Goal: Task Accomplishment & Management: Complete application form

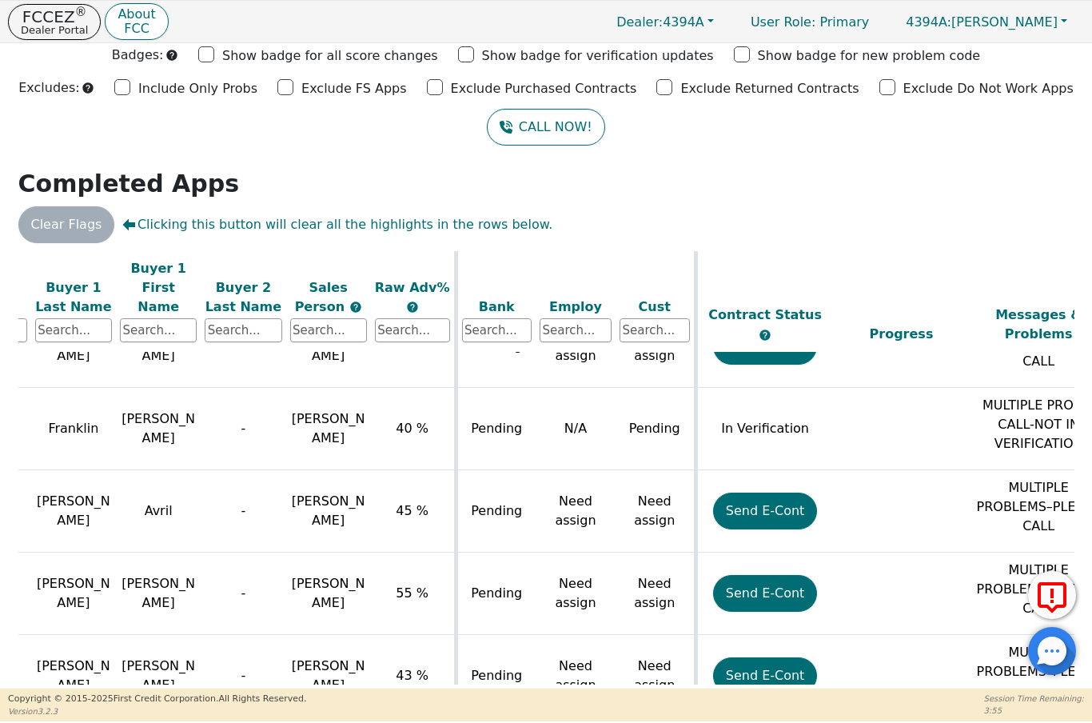
scroll to position [859, 245]
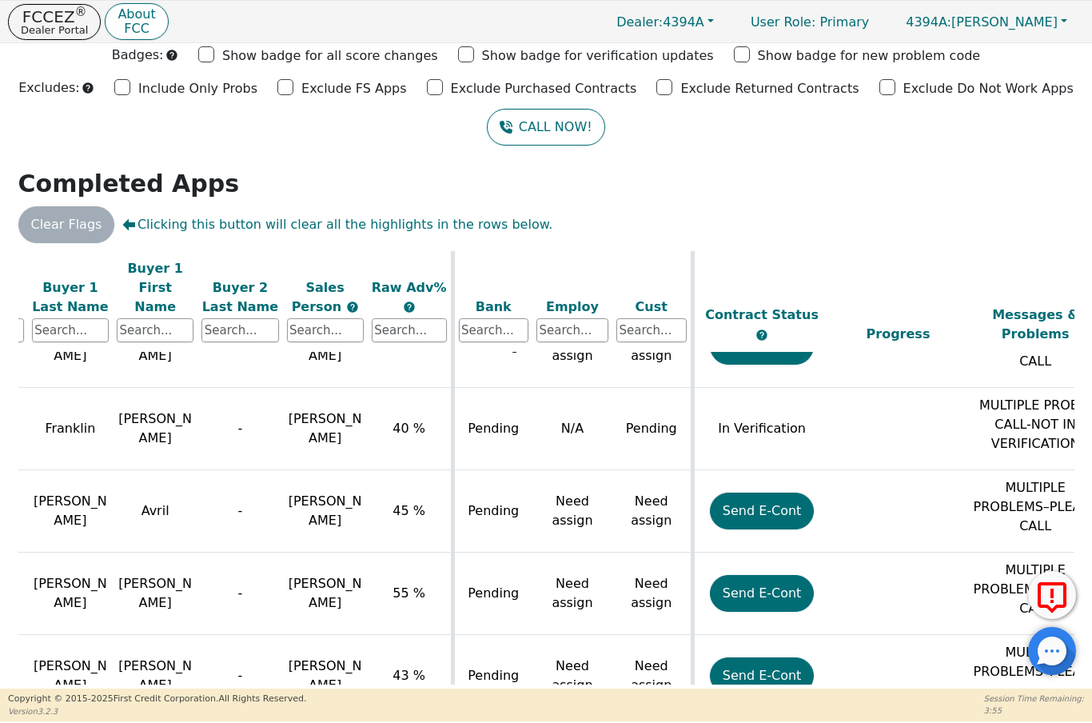
click at [763, 575] on button "Send E-Cont" at bounding box center [762, 593] width 105 height 37
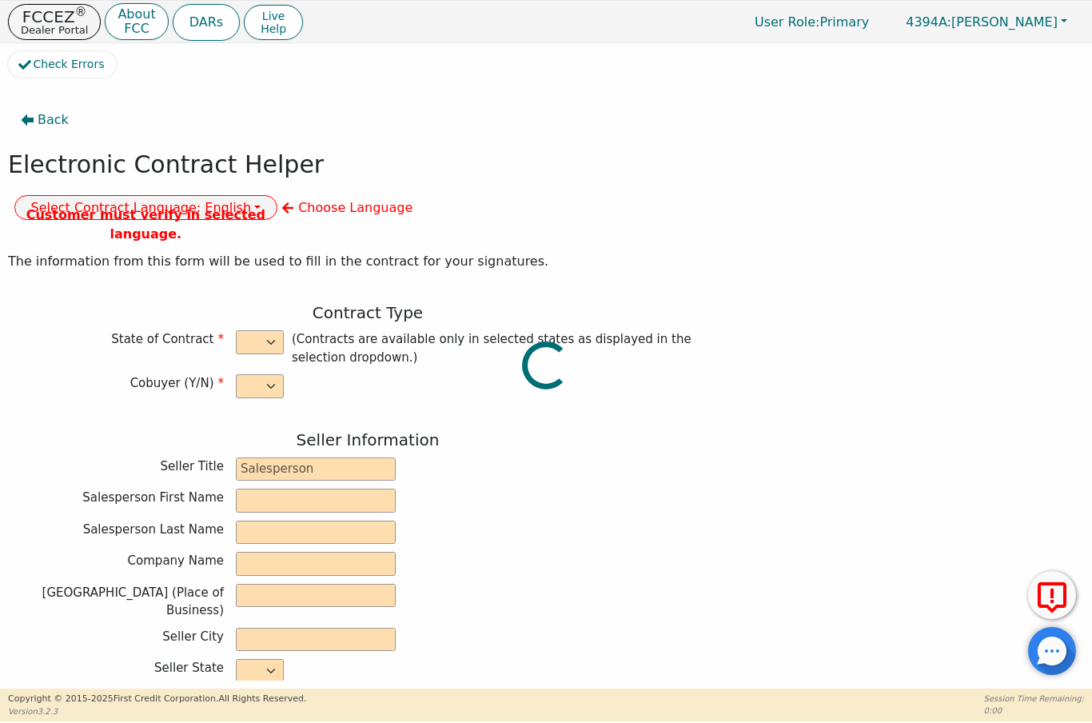
select select "n"
type input "President"
type input "ALDONY"
type input "[PERSON_NAME]"
type input "ALLSELL DBA EAU PURE WATER"
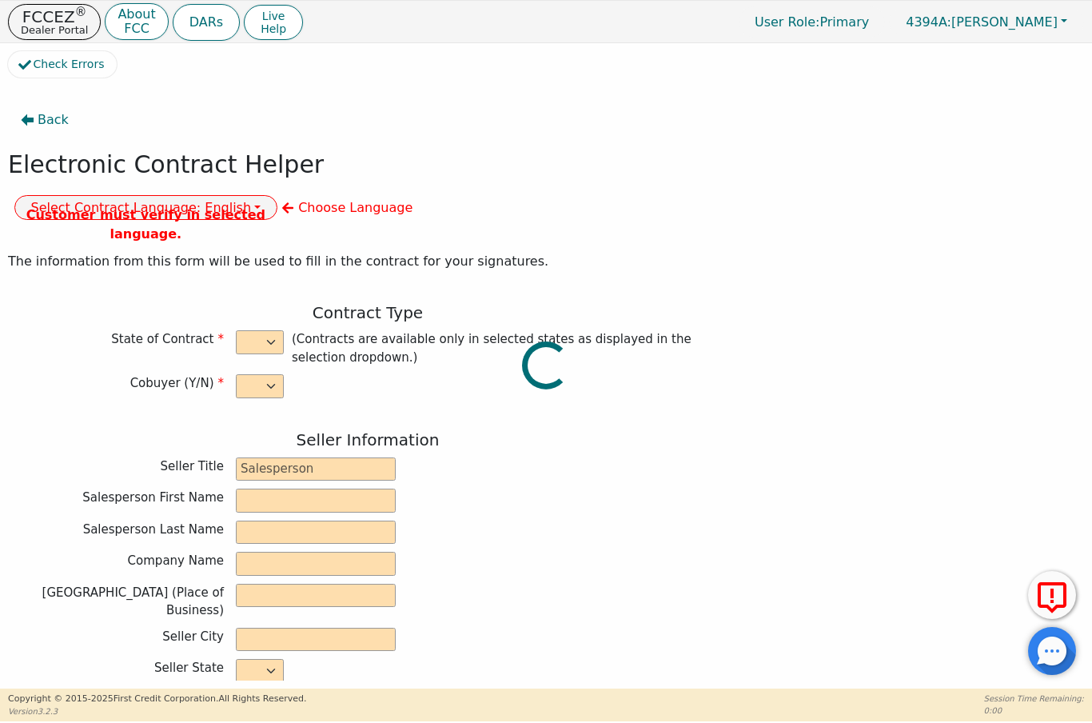
type input "[STREET_ADDRESS]"
type input "BOCA RATON"
select select "FL"
type input "33498"
type input "[PERSON_NAME]"
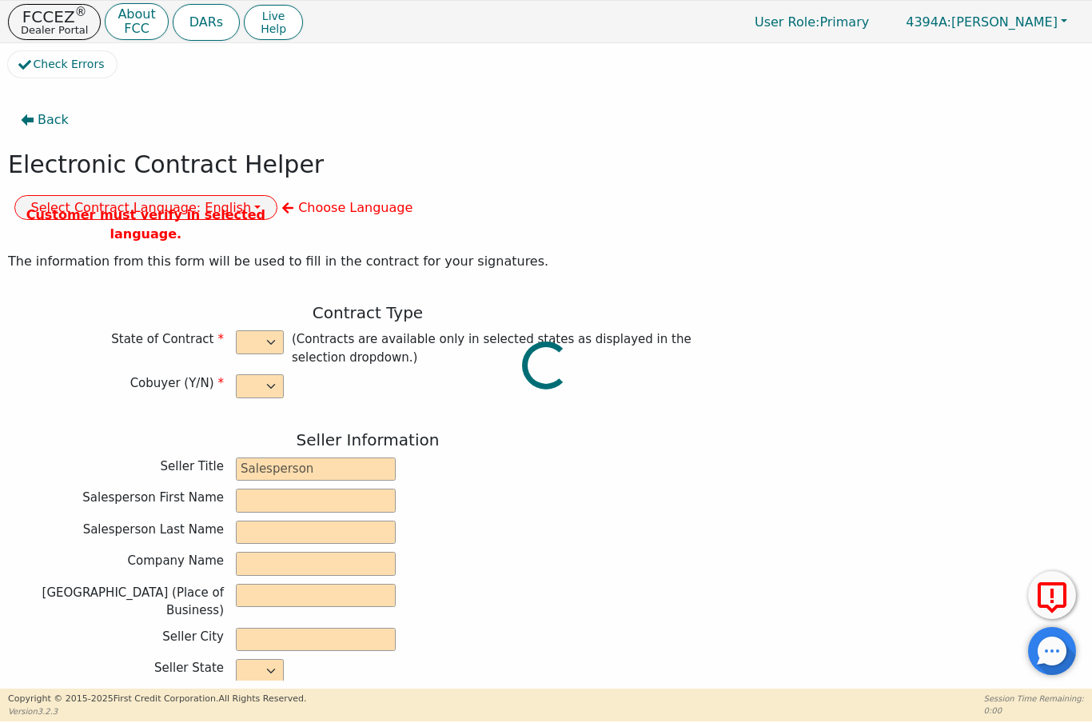
type input "[PERSON_NAME]"
type input "[STREET_ADDRESS][PERSON_NAME]"
type input "[GEOGRAPHIC_DATA]"
select select "FL"
type input "34952"
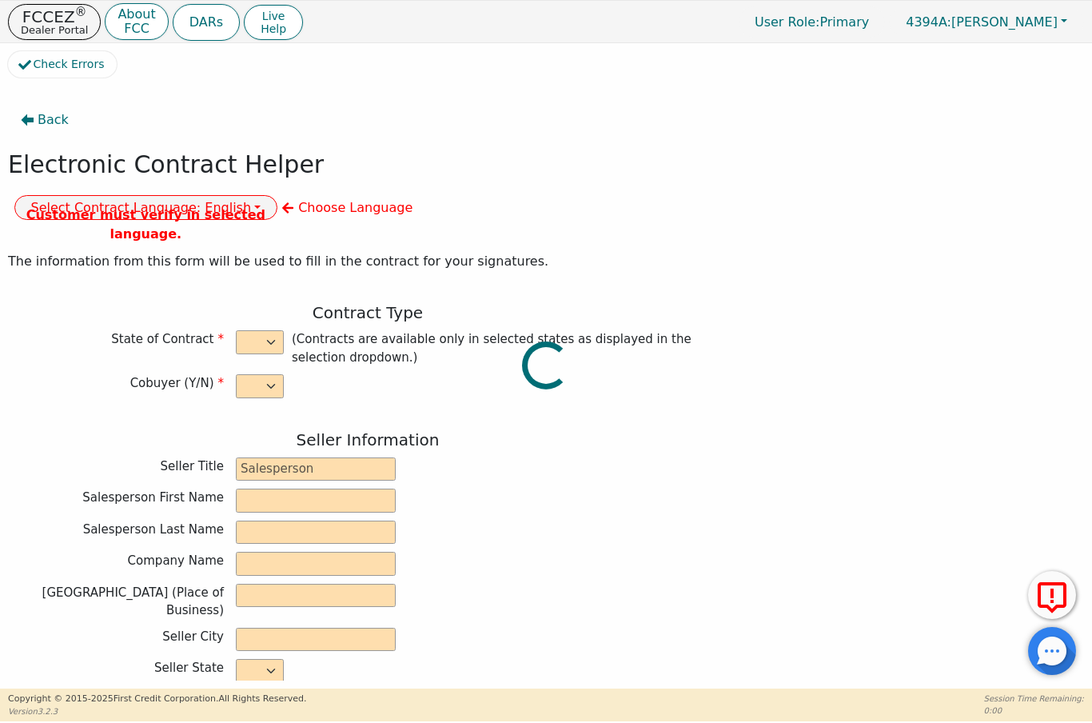
type input "[DATE]"
type input "16.90"
type input "[DATE]"
type input "60"
type input "0"
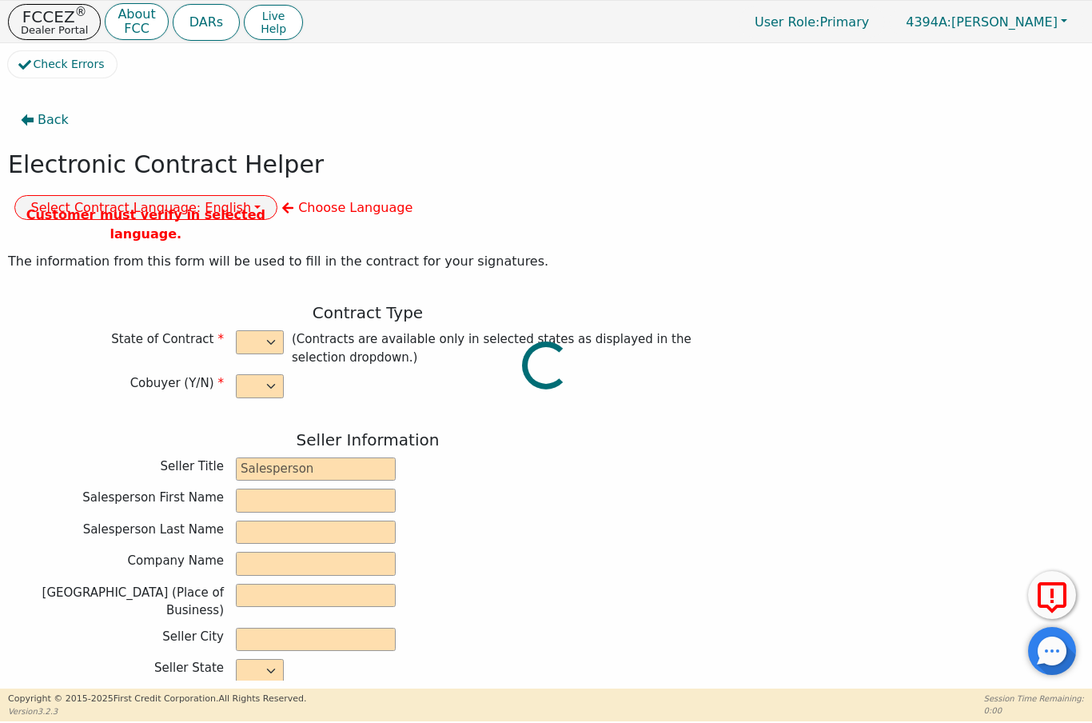
type input "6080181169680"
type input "2000.00"
type input "0.00"
type input "2000.00"
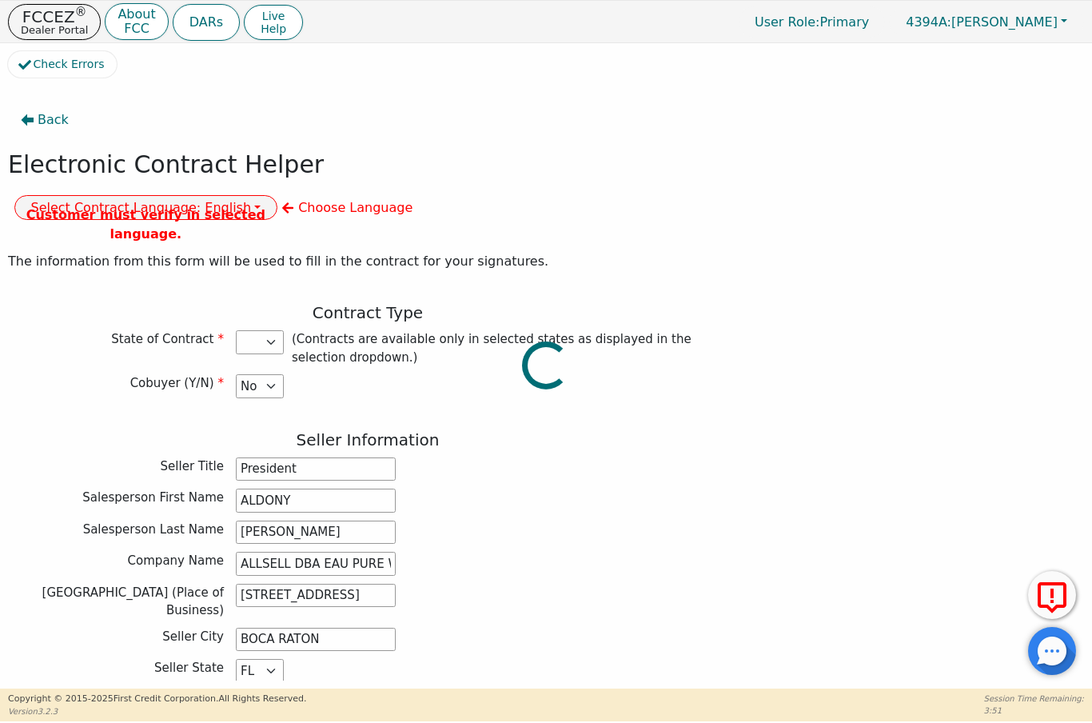
select select "FL"
click at [278, 194] on button "Select Contract Language: English" at bounding box center [146, 206] width 264 height 25
click at [142, 230] on link "English" at bounding box center [78, 241] width 126 height 22
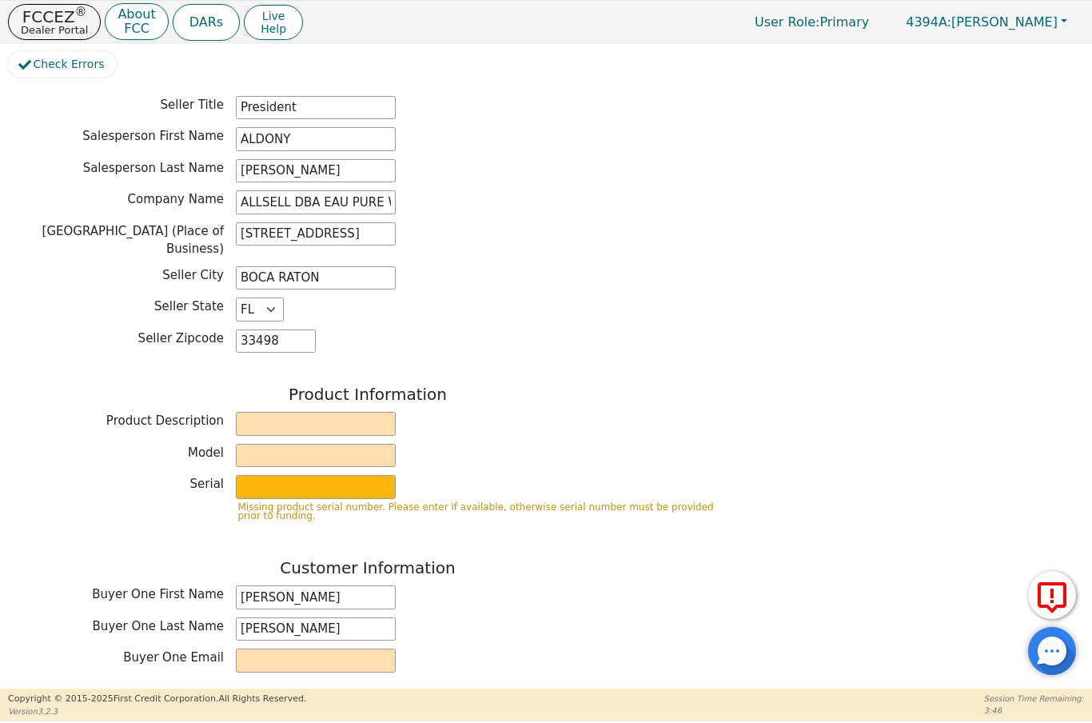
scroll to position [394, 0]
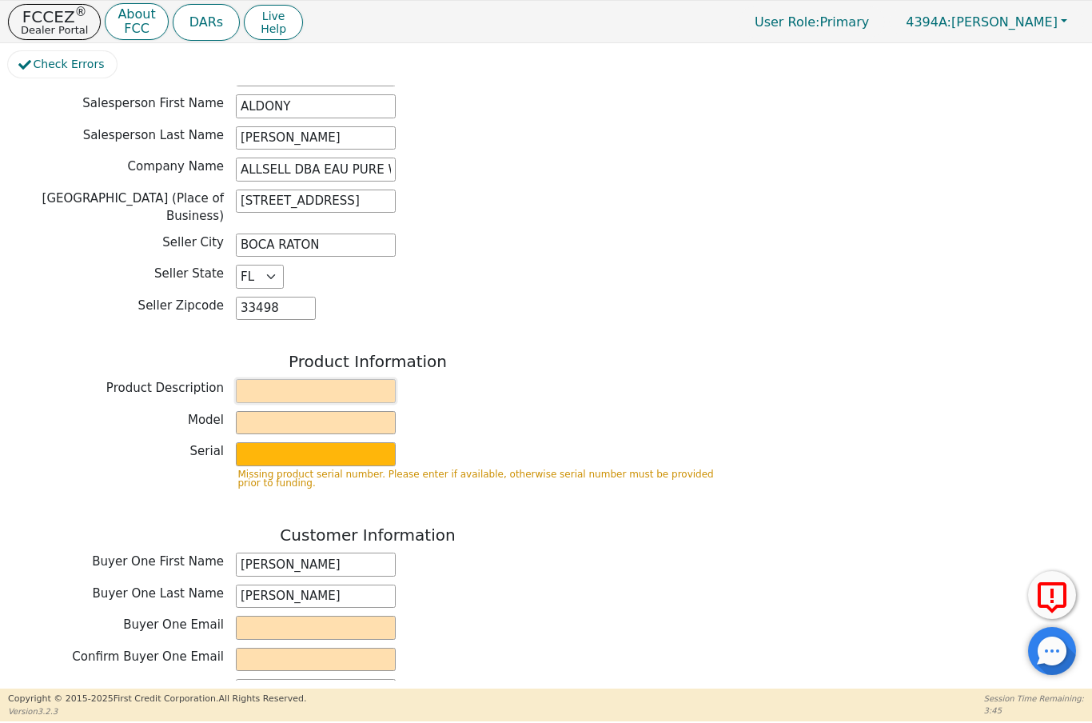
click at [337, 379] on input "text" at bounding box center [316, 391] width 160 height 24
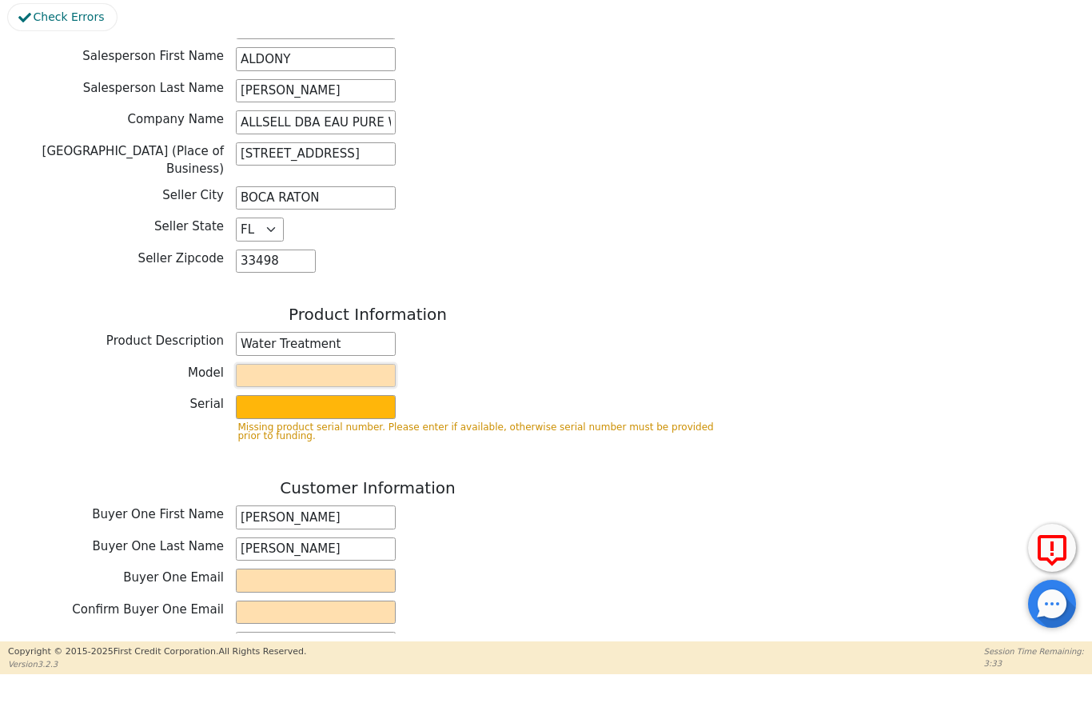
click at [322, 411] on input "text" at bounding box center [316, 423] width 160 height 24
type input "Water Treatment"
type input "Gen RO"
click at [309, 442] on input "text" at bounding box center [316, 454] width 160 height 24
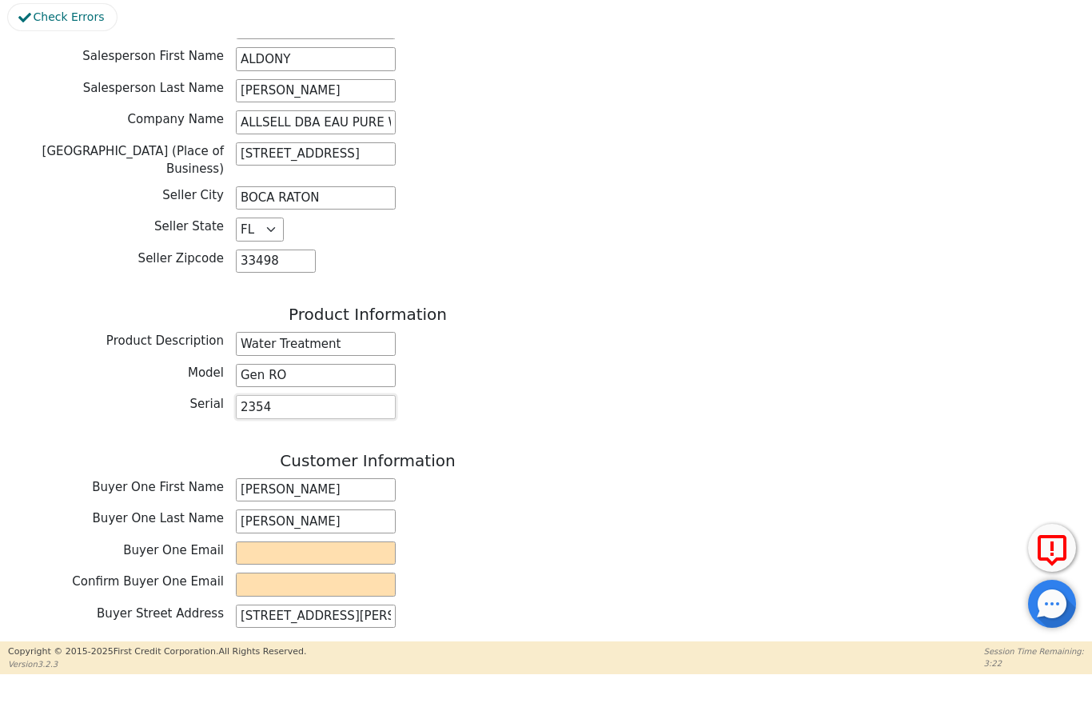
type input "2354"
click at [329, 588] on input "email" at bounding box center [316, 600] width 160 height 24
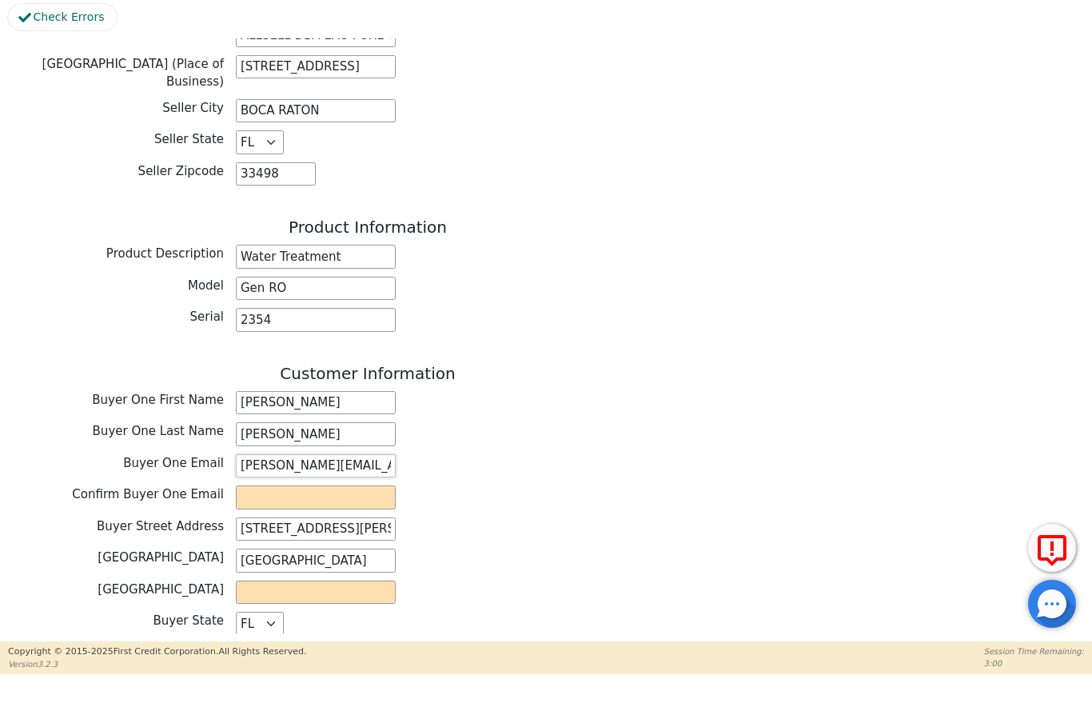
type input "[PERSON_NAME][EMAIL_ADDRESS][DOMAIN_NAME]"
click at [315, 532] on input "email" at bounding box center [316, 544] width 160 height 24
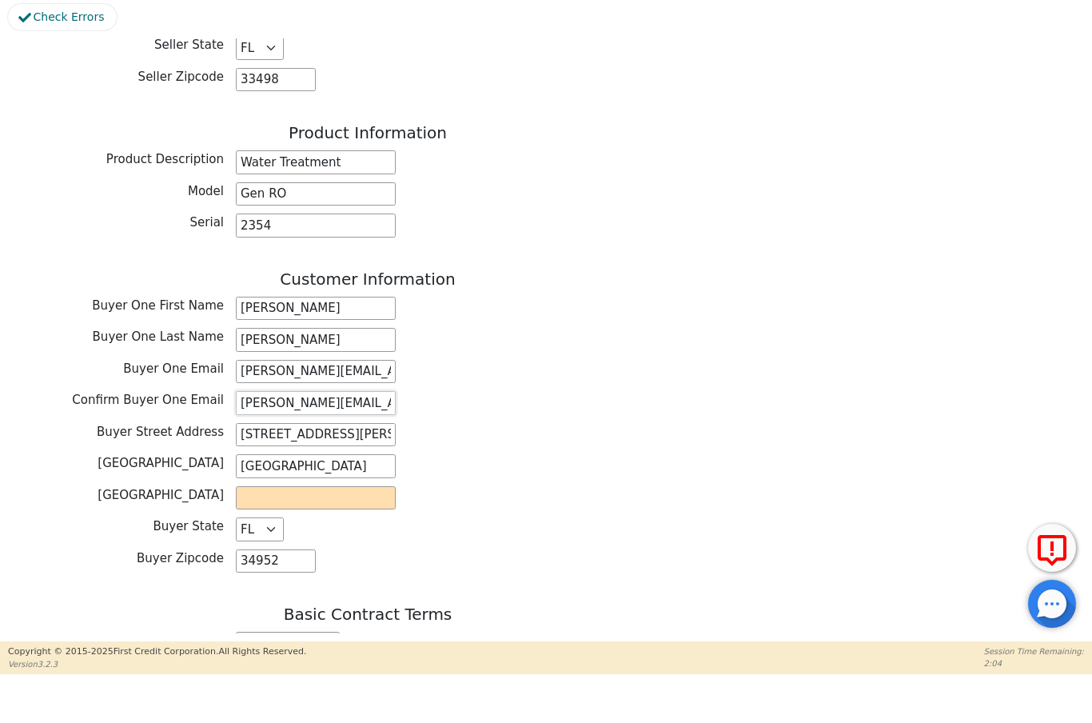
scroll to position [575, 0]
type input "[PERSON_NAME][EMAIL_ADDRESS][DOMAIN_NAME]"
click at [373, 534] on input "text" at bounding box center [316, 546] width 160 height 24
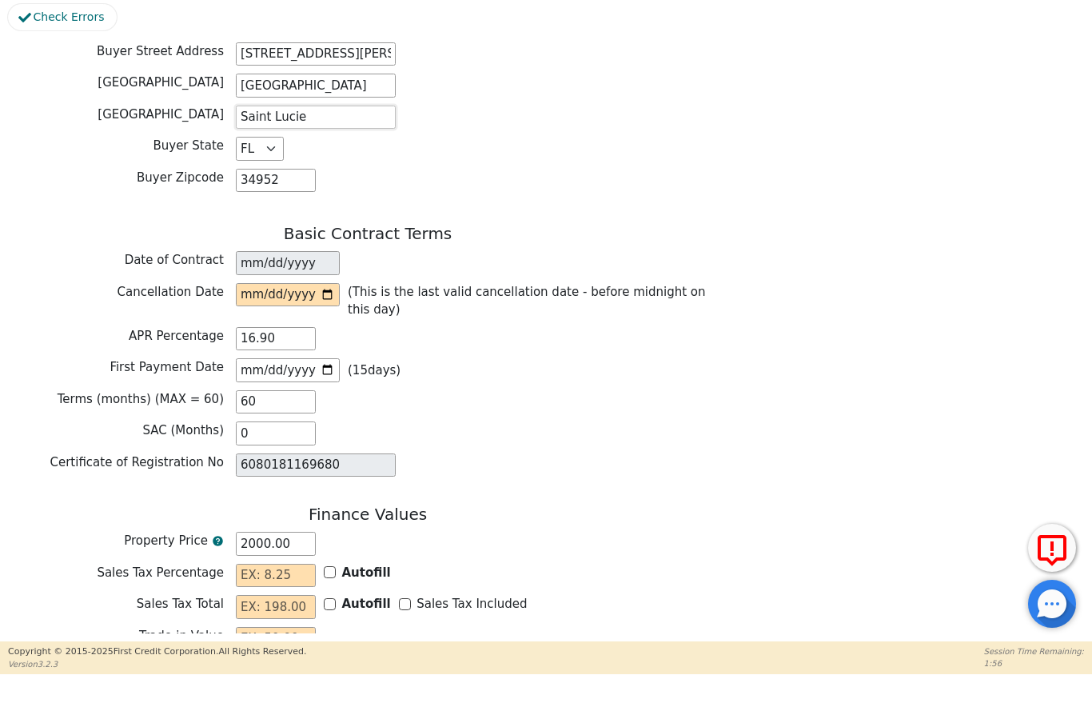
scroll to position [971, 0]
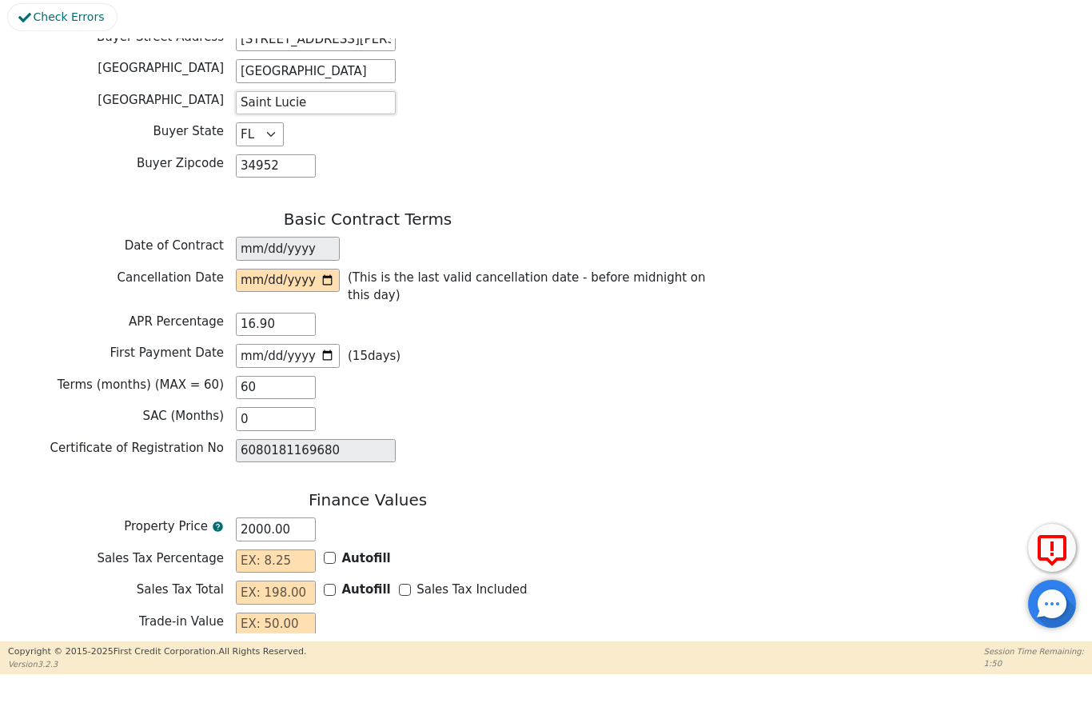
type input "Saint Lucie"
click at [281, 316] on input "date" at bounding box center [288, 328] width 104 height 24
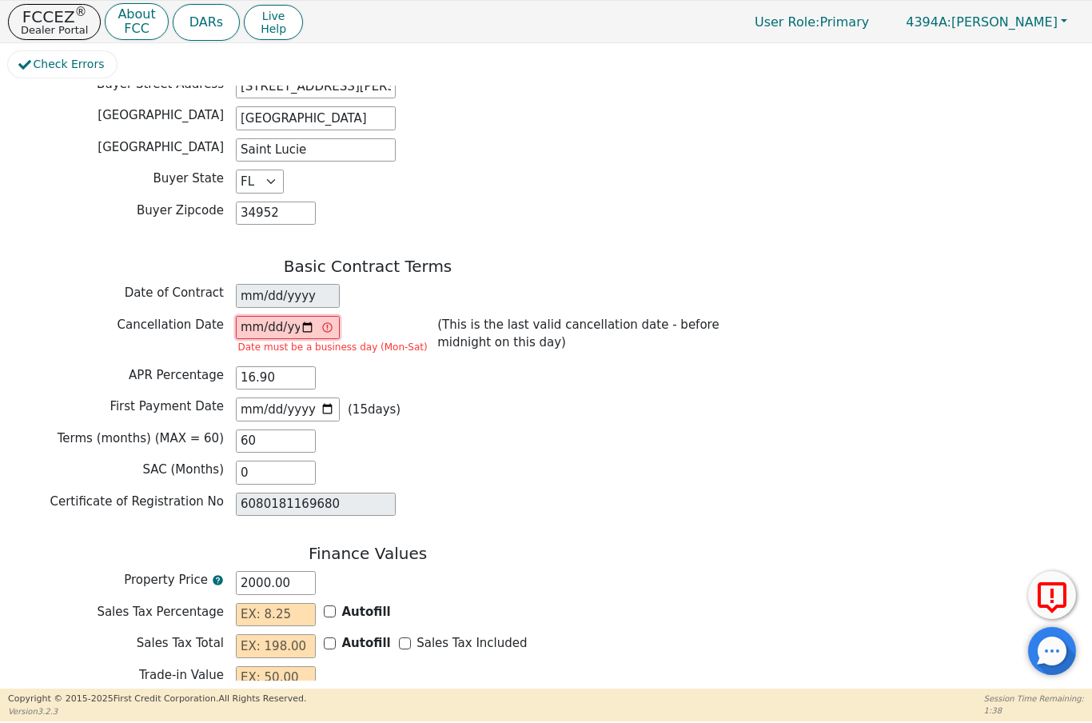
click at [285, 316] on input "[DATE]" at bounding box center [288, 328] width 104 height 24
type input "[DATE]"
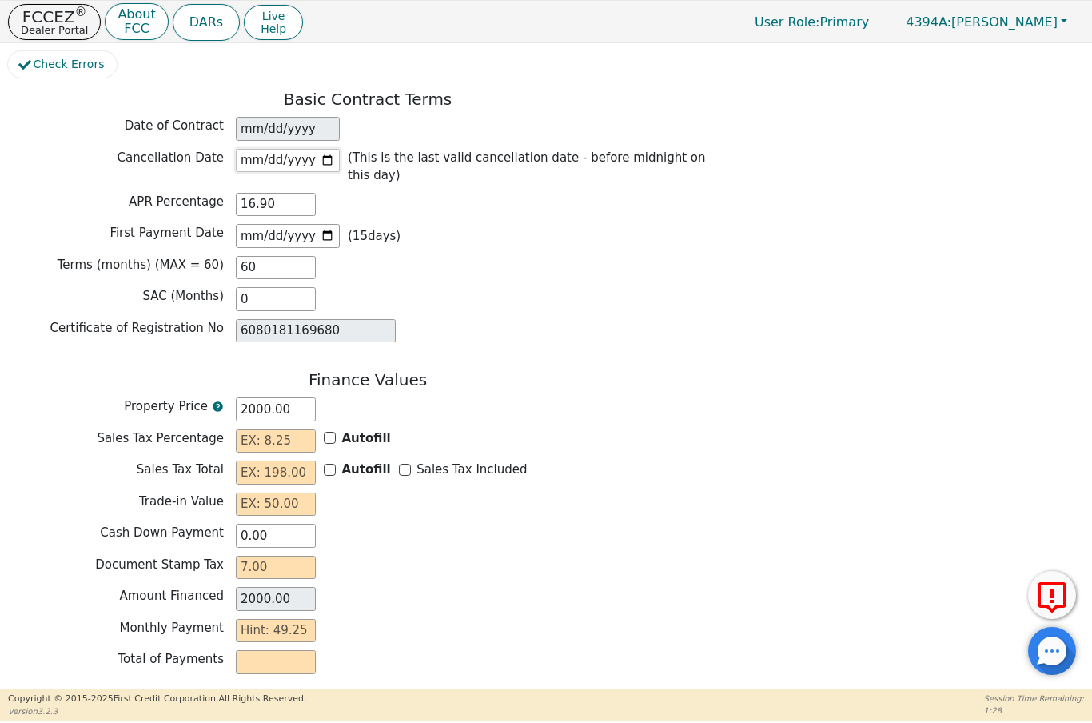
scroll to position [1142, 0]
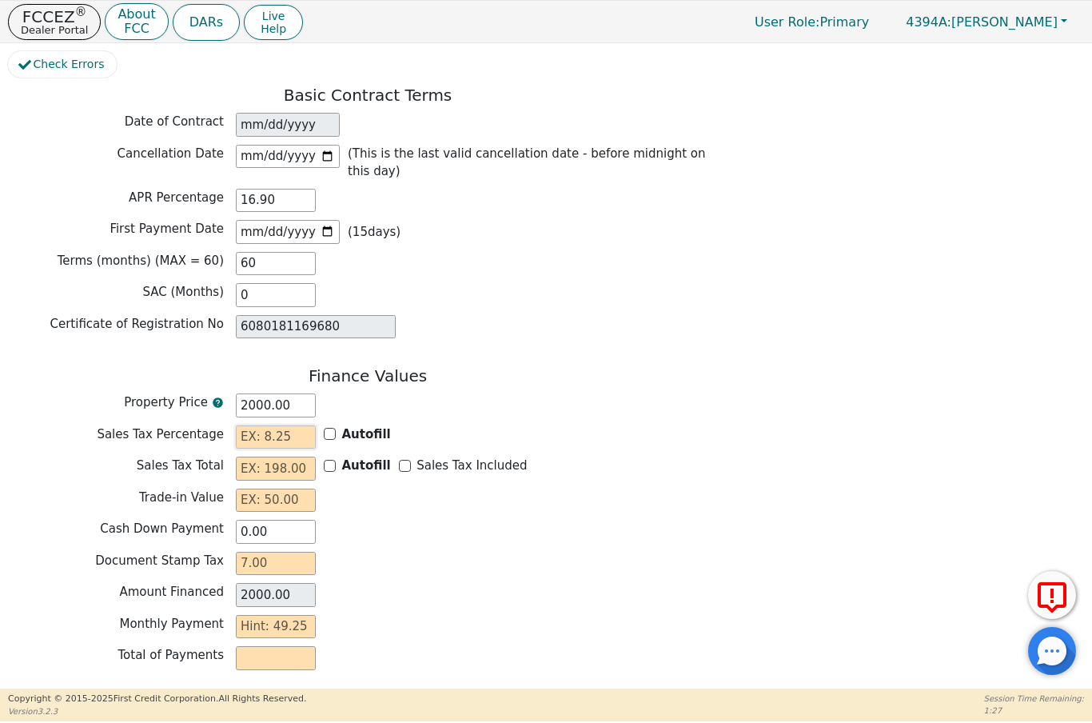
click at [249, 425] on input "text" at bounding box center [276, 437] width 80 height 24
click at [334, 428] on input "Autofill" at bounding box center [330, 434] width 12 height 12
checkbox input "true"
type input "0.00"
click at [403, 460] on input "Sales Tax Included" at bounding box center [405, 466] width 12 height 12
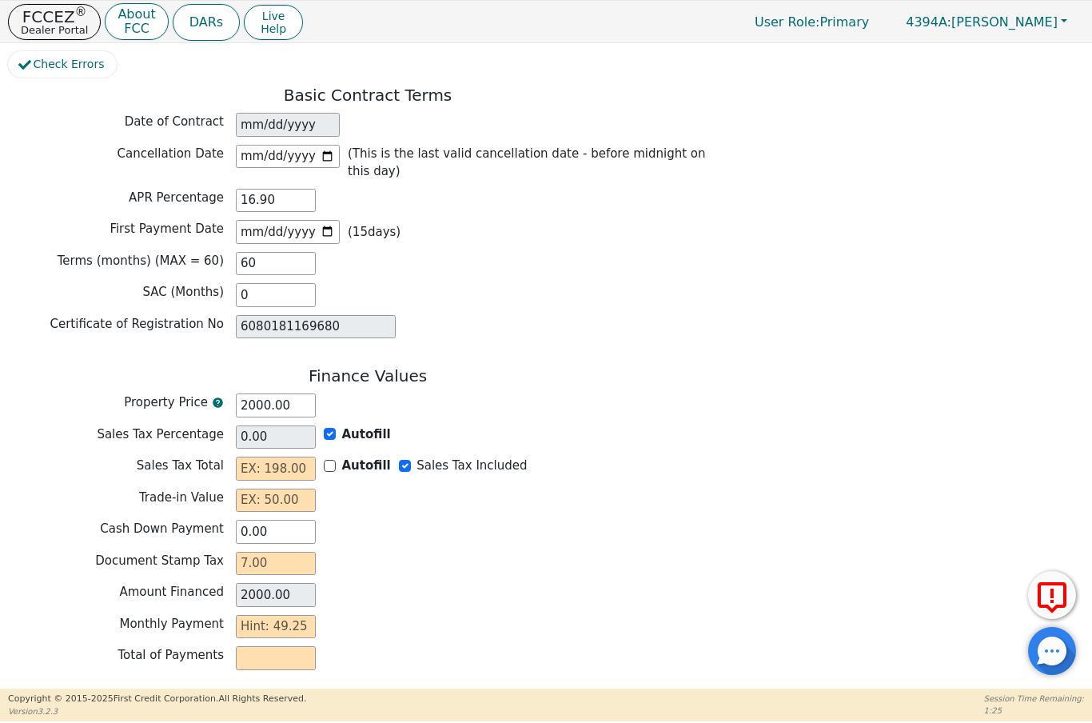
checkbox input "true"
type input "0.00"
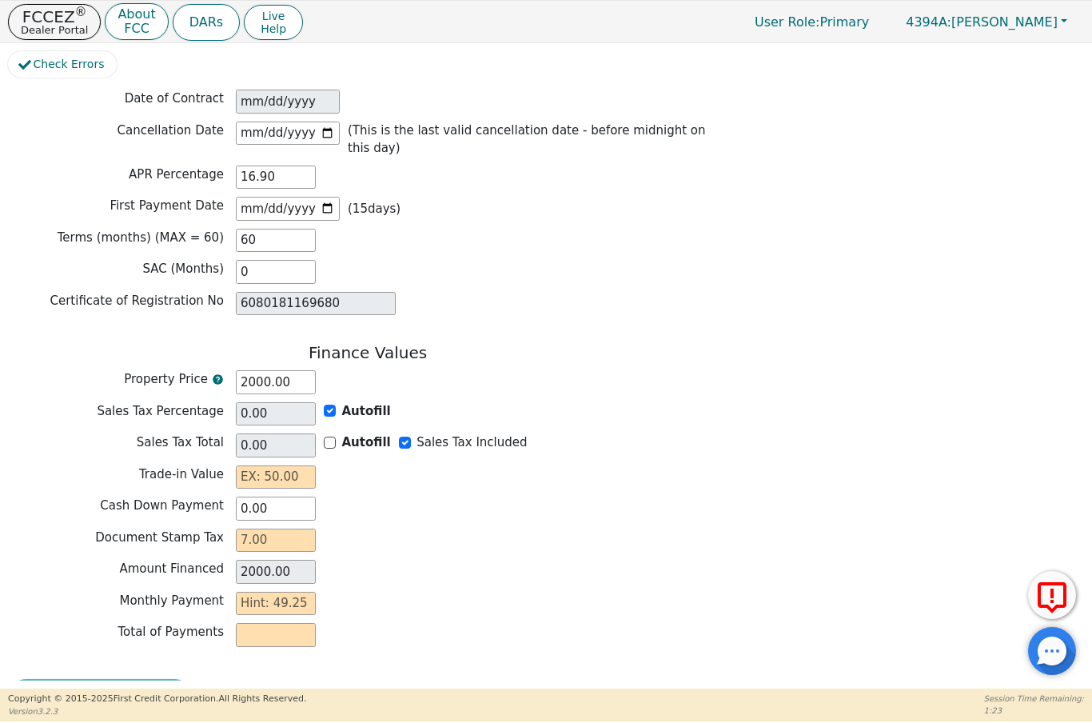
scroll to position [1164, 0]
click at [261, 466] on input "text" at bounding box center [276, 478] width 80 height 24
click at [252, 529] on input "text" at bounding box center [276, 541] width 80 height 24
type input "0.00"
type input "7"
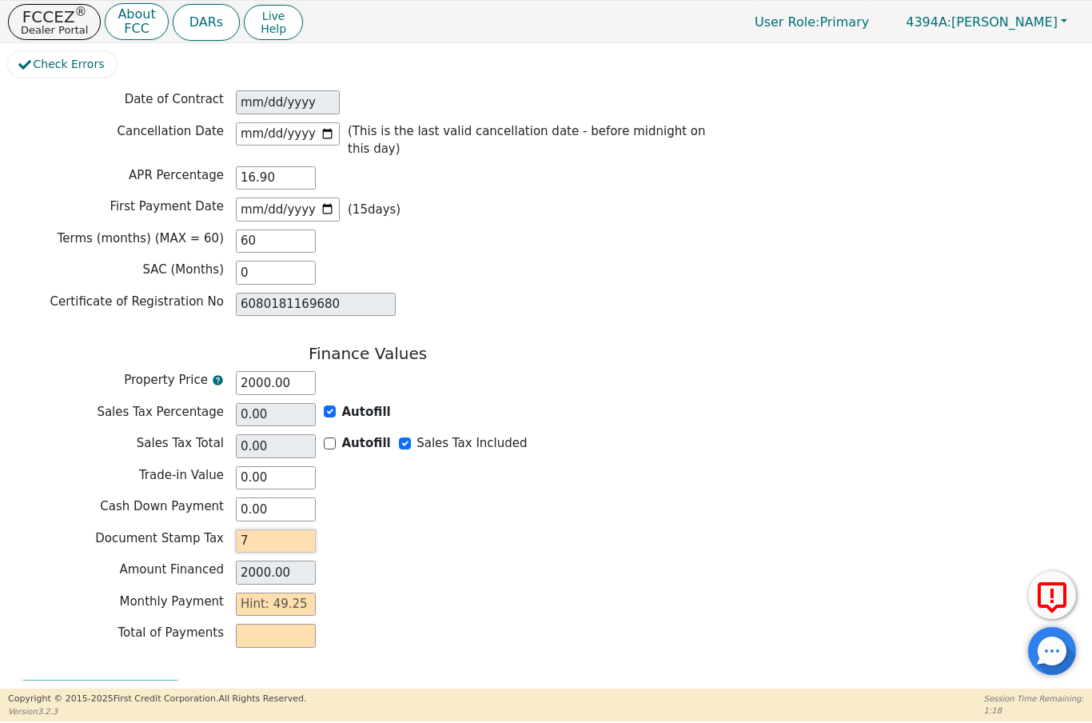
type input "2007.00"
type input "70"
type input "2070.00"
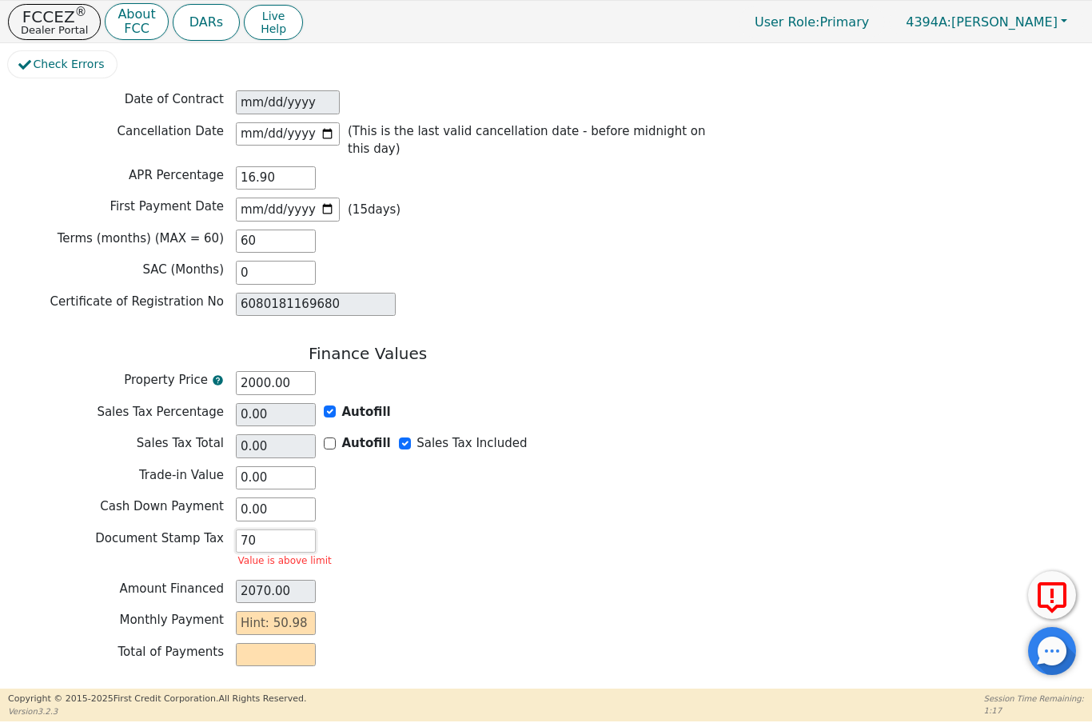
type input "700"
type input "2700.00"
type input "70"
type input "2070.00"
type input "7"
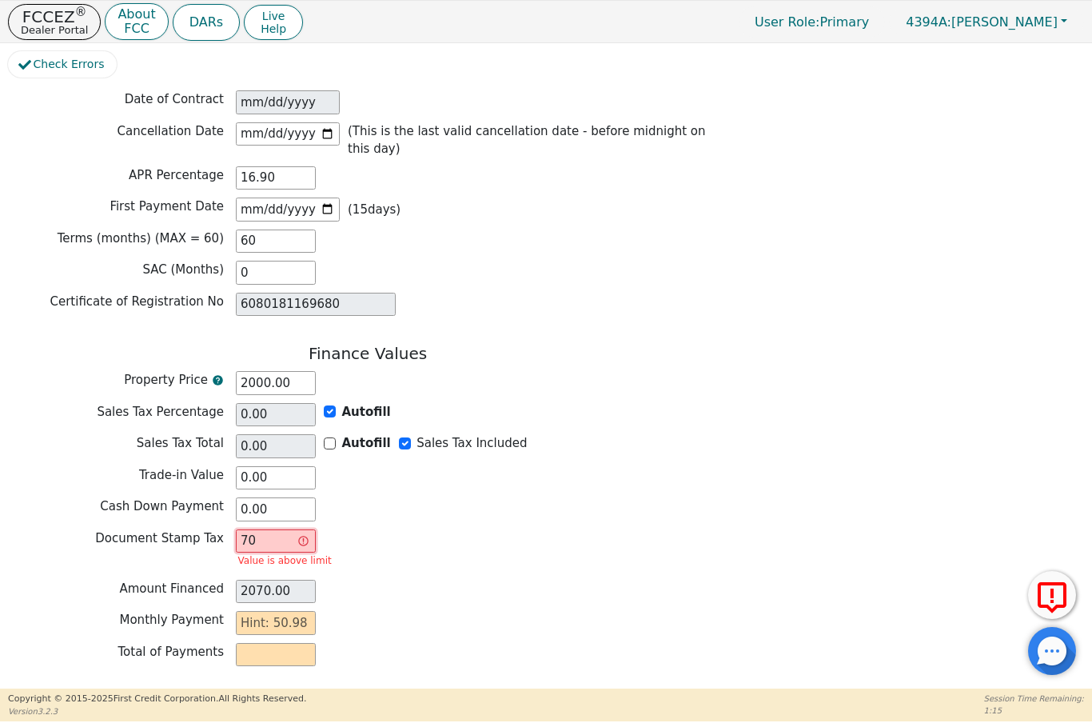
type input "2007.00"
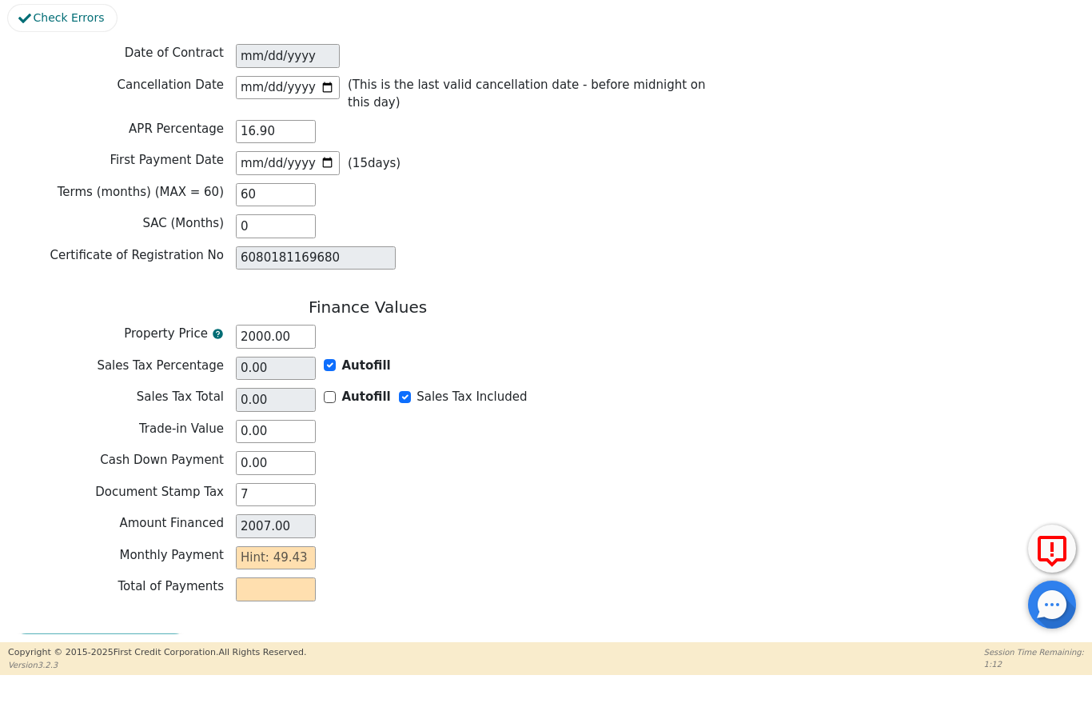
click at [260, 624] on input "text" at bounding box center [276, 636] width 80 height 24
type input "7.00"
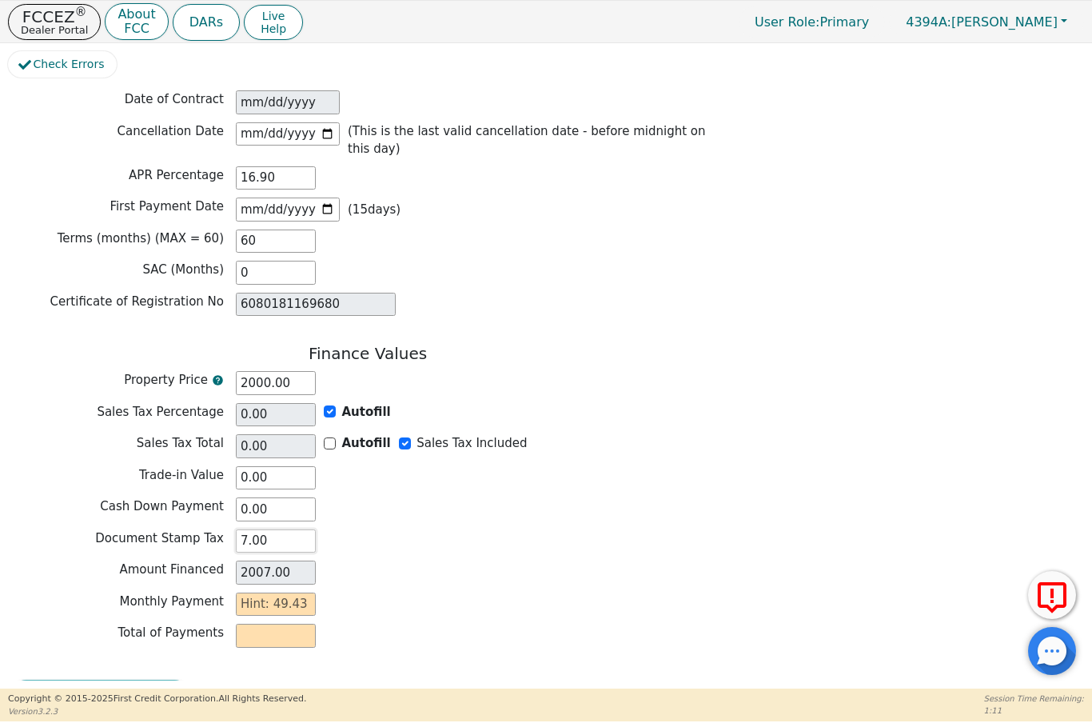
click at [245, 529] on input "7.00" at bounding box center [276, 541] width 80 height 24
click at [257, 592] on input "text" at bounding box center [276, 604] width 80 height 24
type input "4"
type input "240.00"
type input "49"
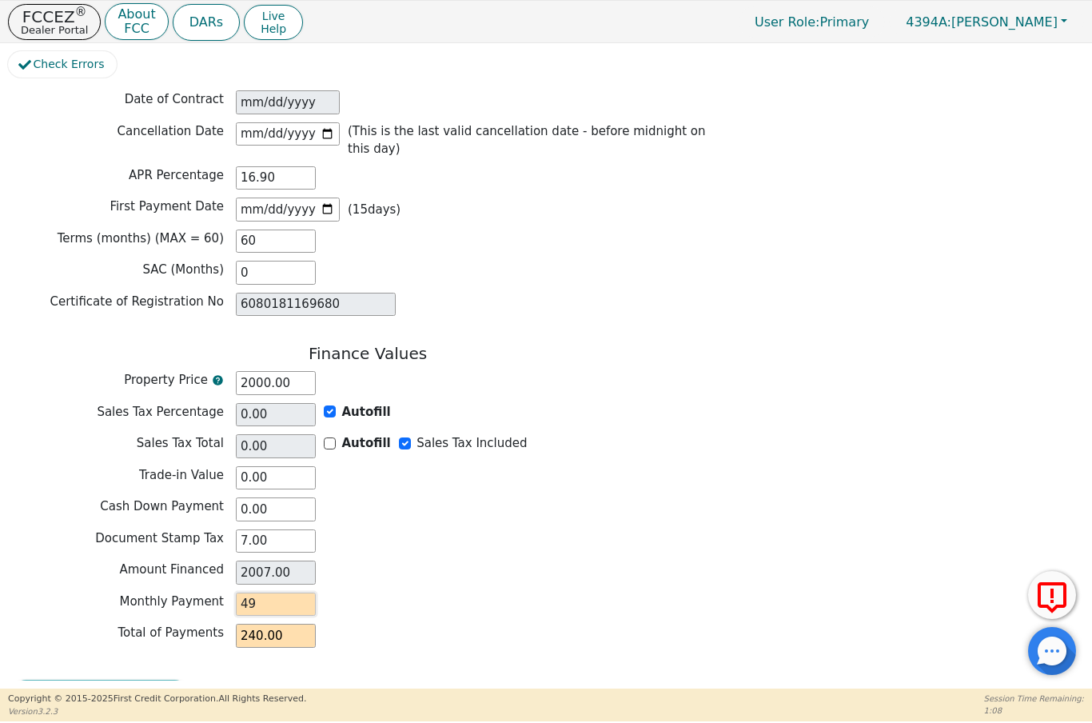
type input "2940.00"
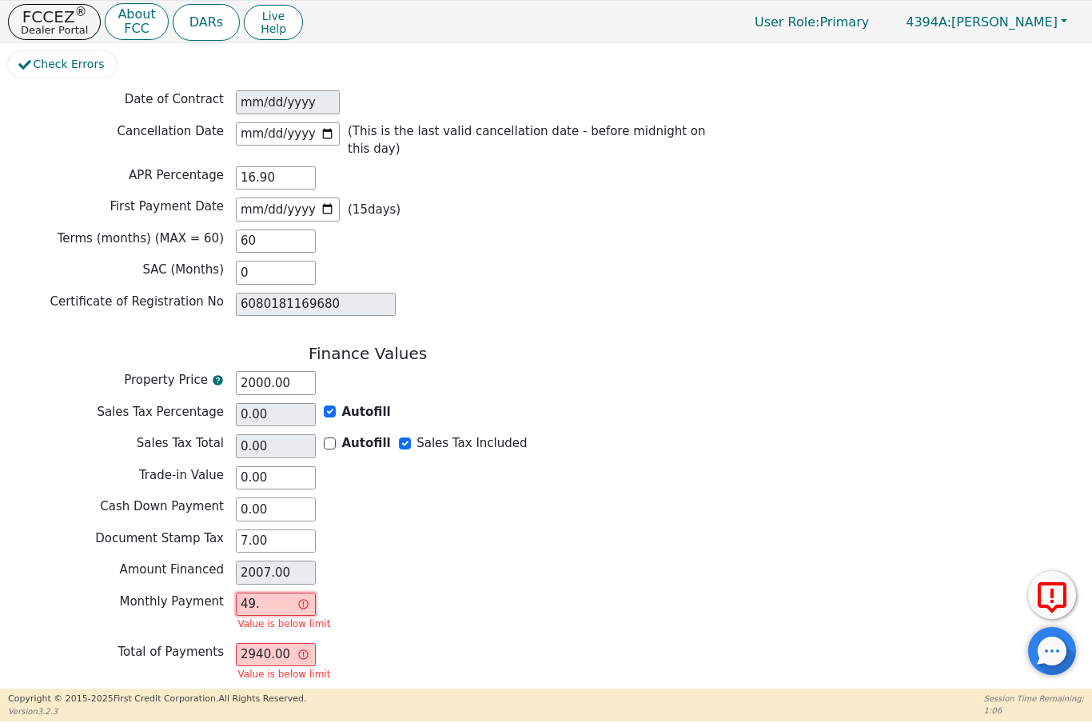
type input "49.4"
type input "2964.00"
type input "49.43"
type input "2965.80"
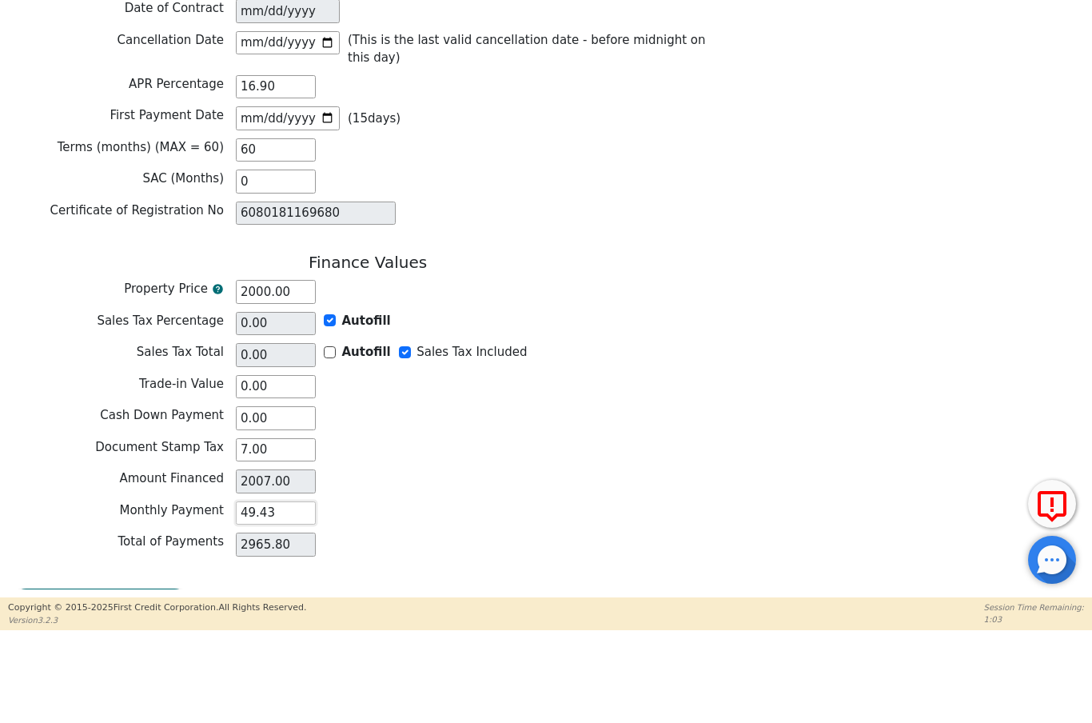
type input "49.43"
click at [98, 680] on button "Review & Begin Contract" at bounding box center [100, 698] width 185 height 37
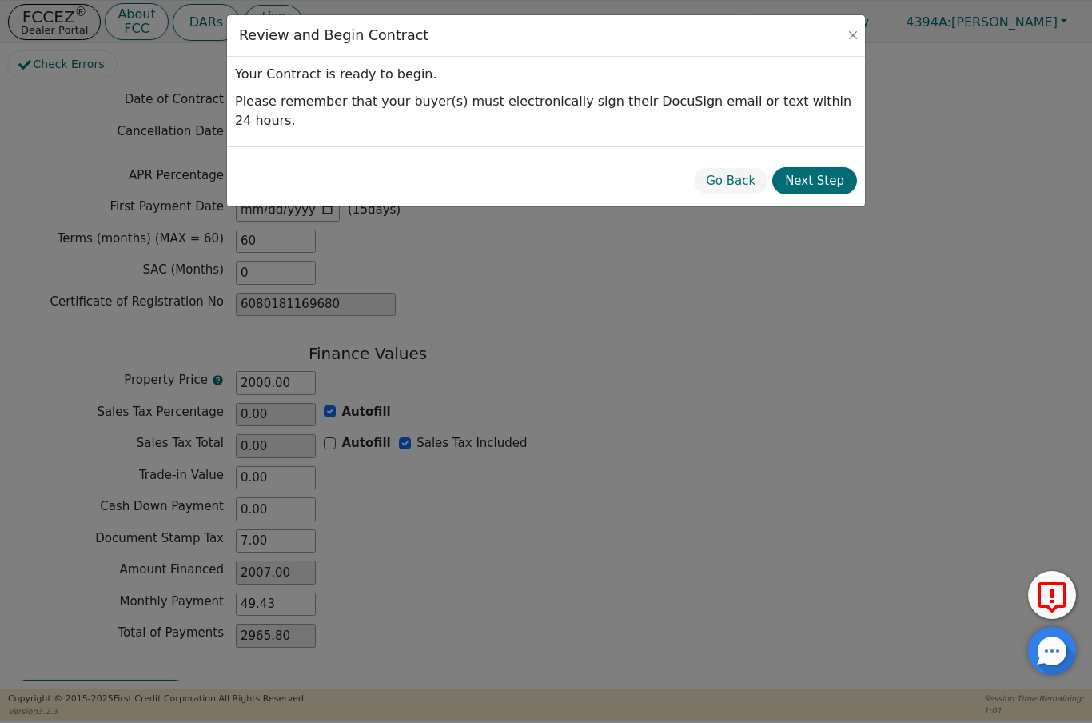
click at [826, 167] on button "Next Step" at bounding box center [814, 181] width 85 height 28
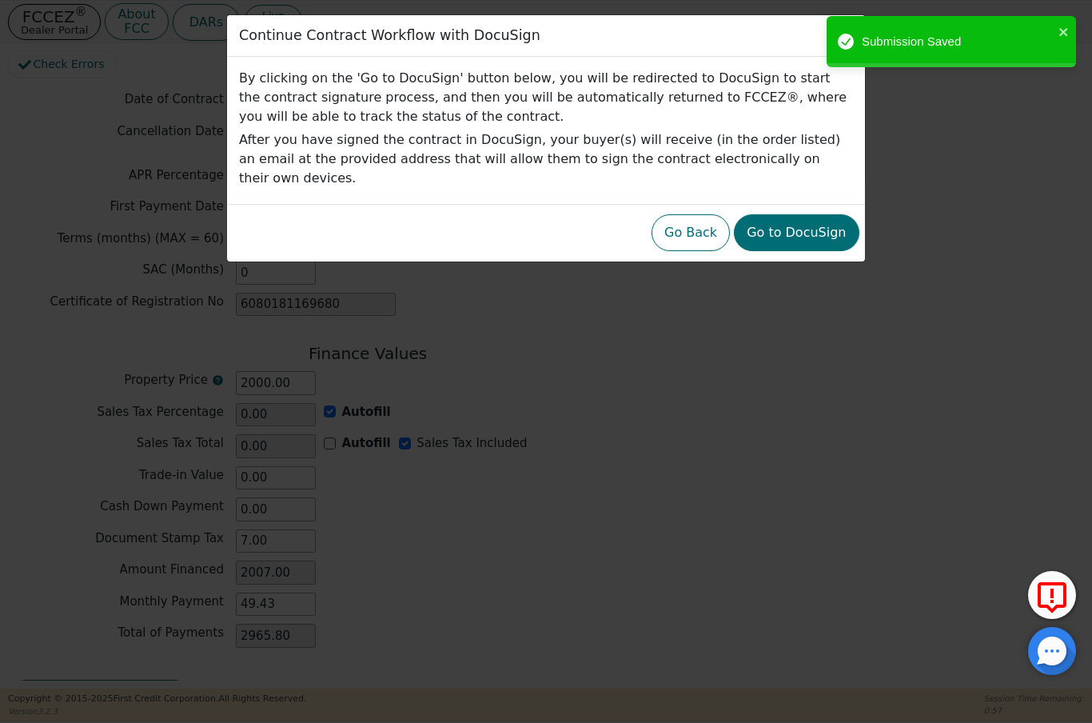
click at [817, 214] on button "Go to DocuSign" at bounding box center [796, 232] width 125 height 37
